Goal: Task Accomplishment & Management: Complete application form

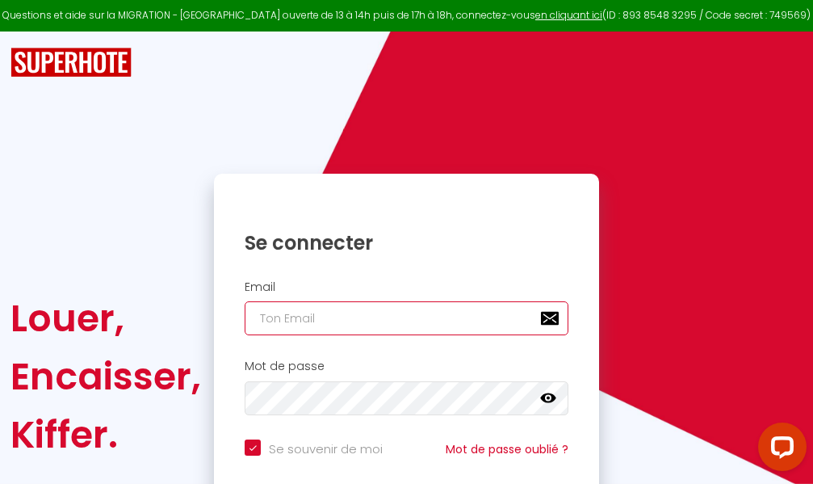
click at [381, 322] on input "email" at bounding box center [407, 318] width 324 height 34
type input "m"
checkbox input "true"
type input "ma"
checkbox input "true"
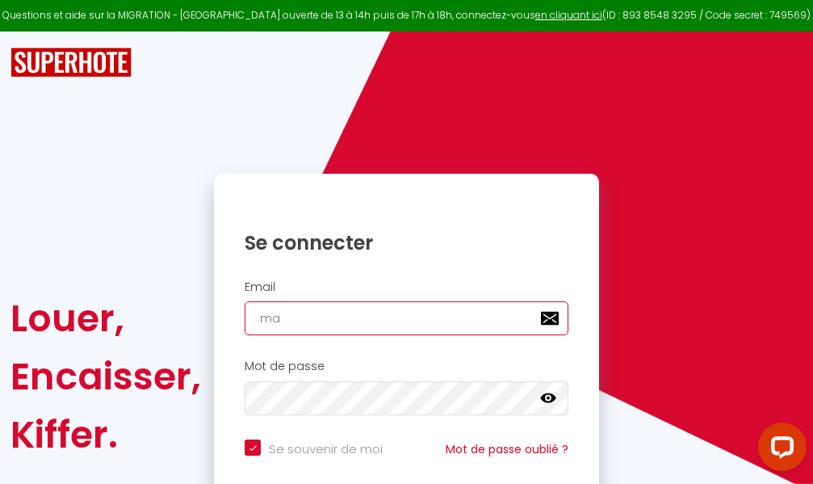
type input "mar"
checkbox input "true"
type input "marc"
checkbox input "true"
type input "marcd"
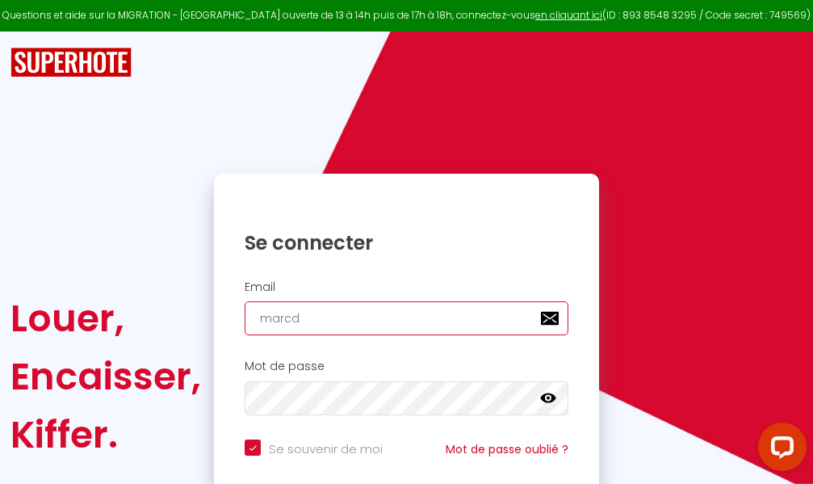
checkbox input "true"
type input "marcdp"
checkbox input "true"
type input "marcdpo"
checkbox input "true"
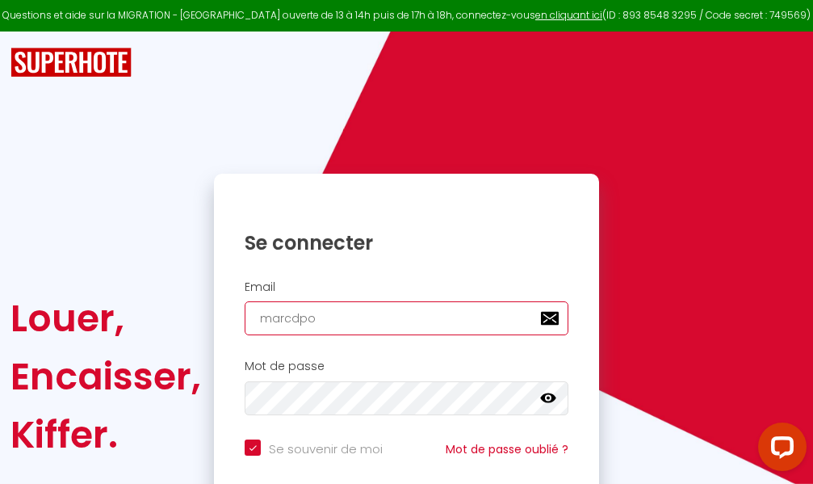
type input "marcdpoz"
checkbox input "true"
type input "marcdpoz."
checkbox input "true"
type input "marcdpoz.l"
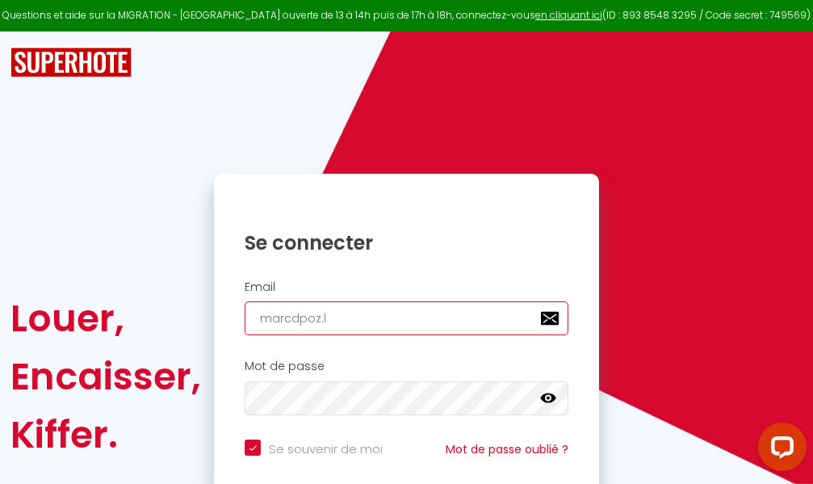
checkbox input "true"
type input "marcdpoz.lo"
checkbox input "true"
type input "marcdpoz.loc"
checkbox input "true"
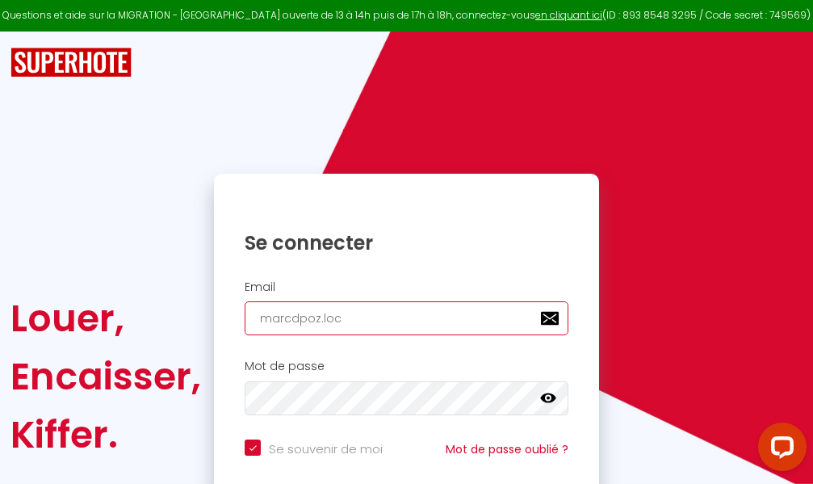
type input "marcdpoz.loca"
checkbox input "true"
type input "marcdpoz.locat"
checkbox input "true"
type input "marcdpoz.locati"
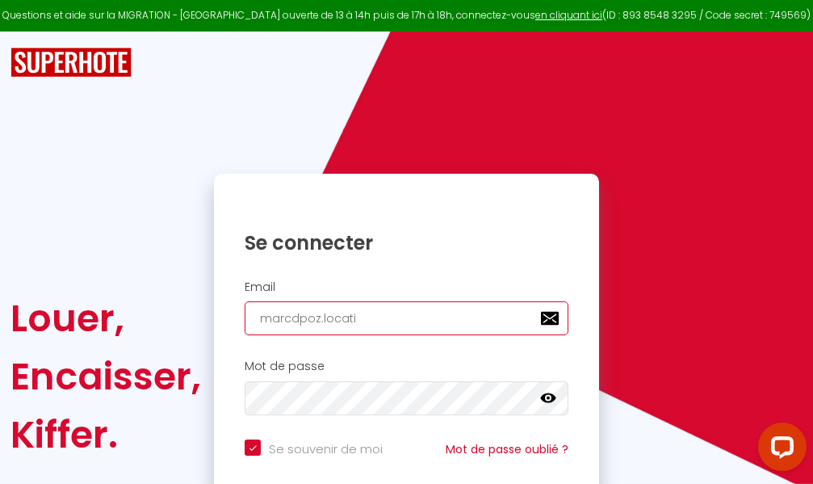
checkbox input "true"
type input "marcdpoz.locatio"
checkbox input "true"
type input "marcdpoz.location"
checkbox input "true"
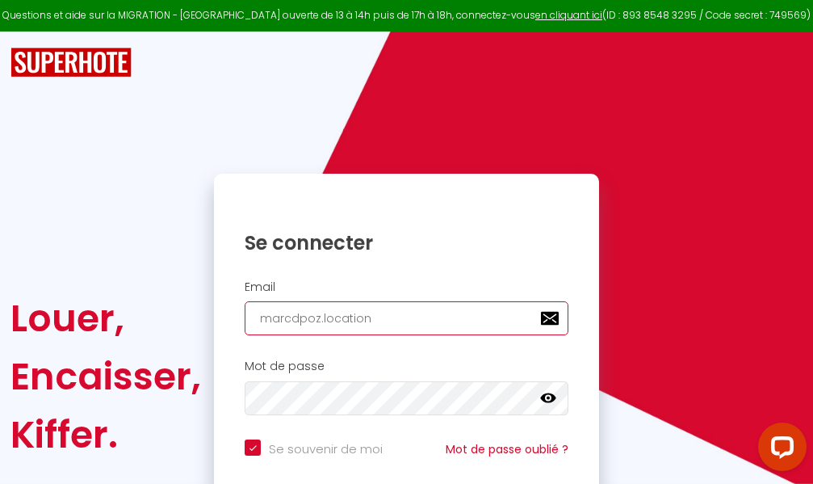
type input "marcdpoz.location@"
checkbox input "true"
type input "marcdpoz.location@g"
checkbox input "true"
type input "marcdpoz.location@gm"
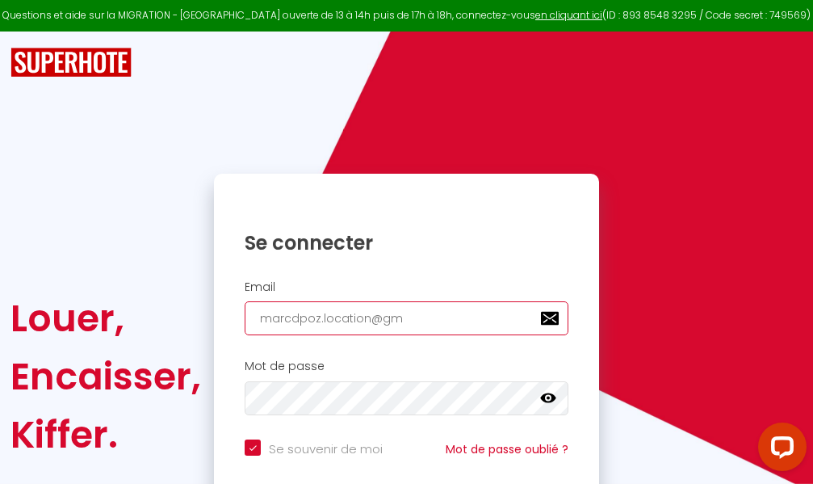
checkbox input "true"
type input "marcdpoz.location@gma"
checkbox input "true"
type input "marcdpoz.location@gmai"
checkbox input "true"
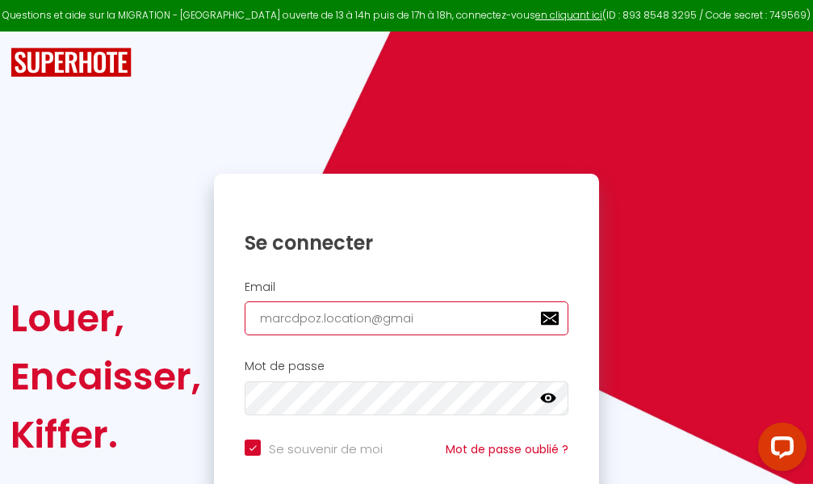
type input "marcdpoz.location@gmail"
checkbox input "true"
type input "marcdpoz.location@gmail."
checkbox input "true"
type input "marcdpoz.location@gmail.c"
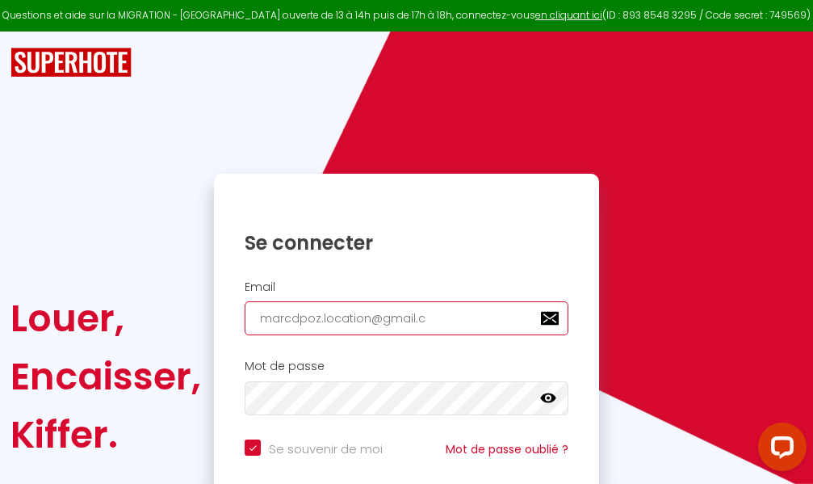
checkbox input "true"
type input "marcdpoz.location@gmail.co"
checkbox input "true"
type input "marcdpoz.location@gmail.com"
checkbox input "true"
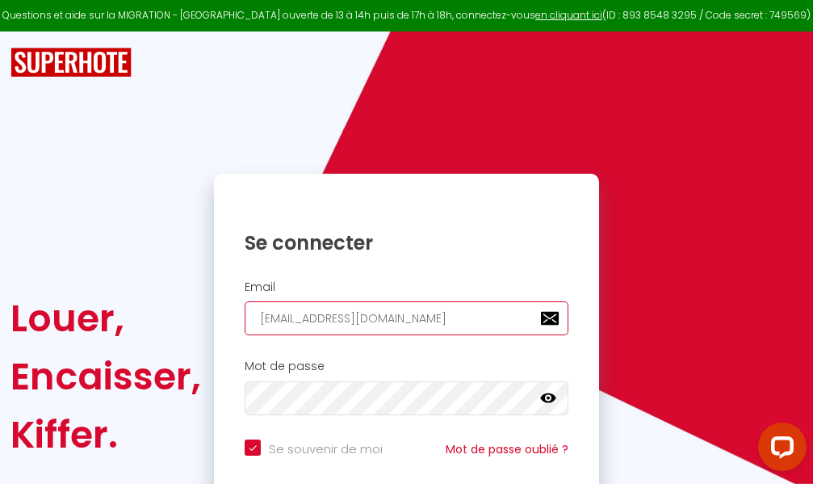
type input "marcdpoz.location@gmail.com"
click at [413, 318] on input "email" at bounding box center [407, 318] width 324 height 34
